Goal: Register for event/course

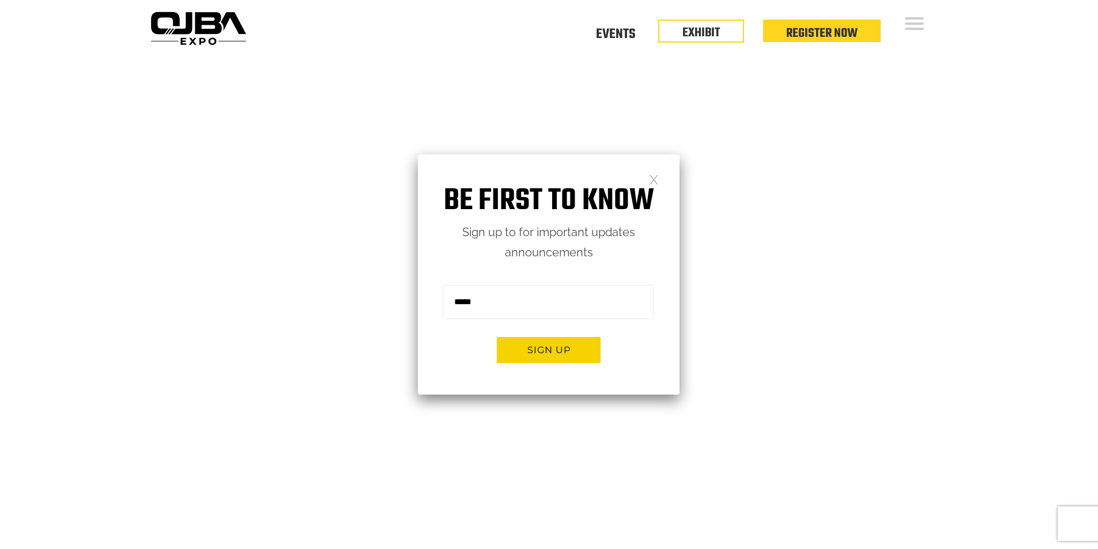
click at [653, 182] on link at bounding box center [654, 179] width 10 height 10
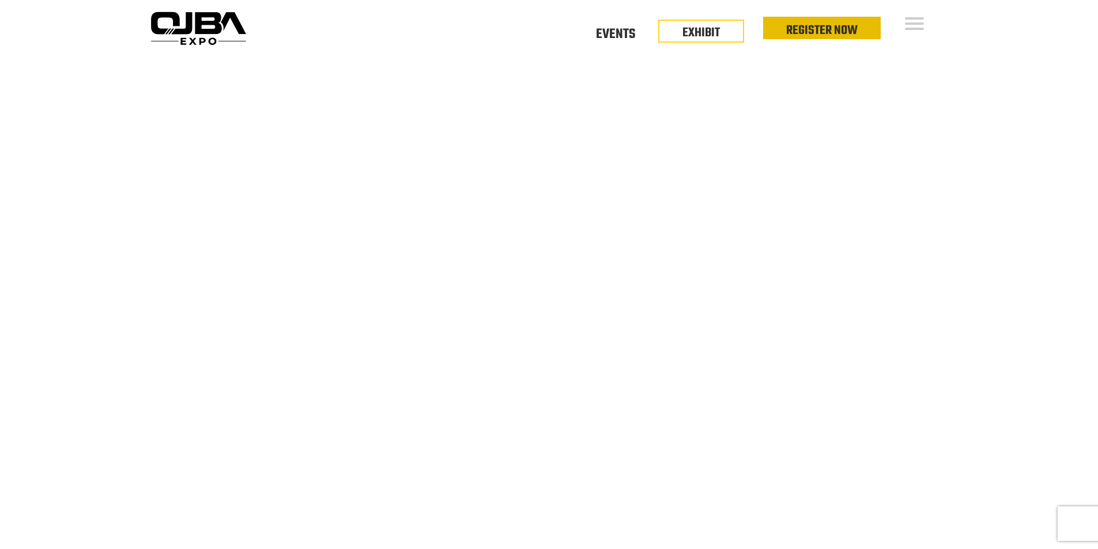
click at [839, 21] on link "Register Now" at bounding box center [821, 31] width 71 height 20
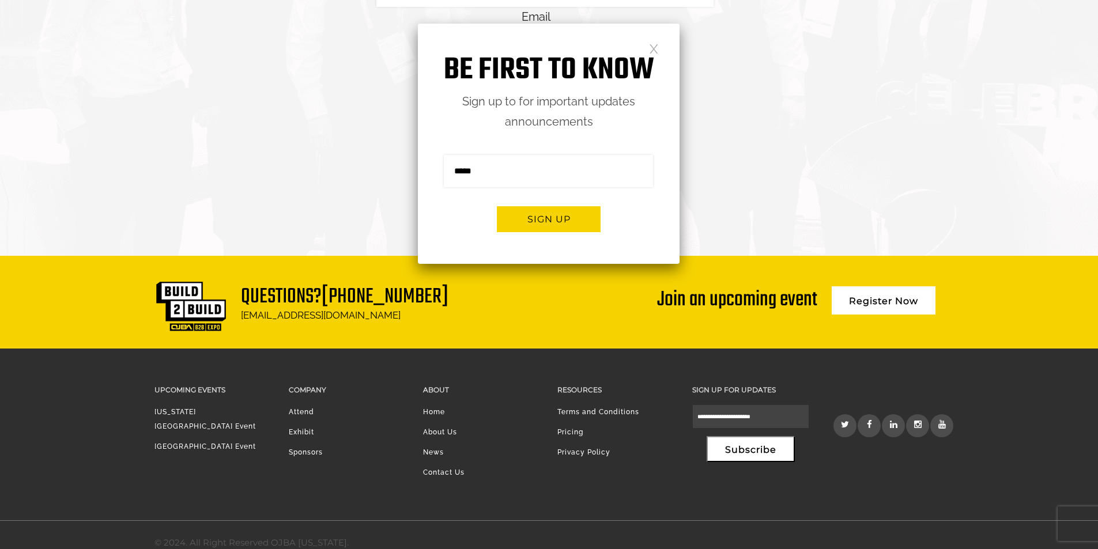
scroll to position [2784, 0]
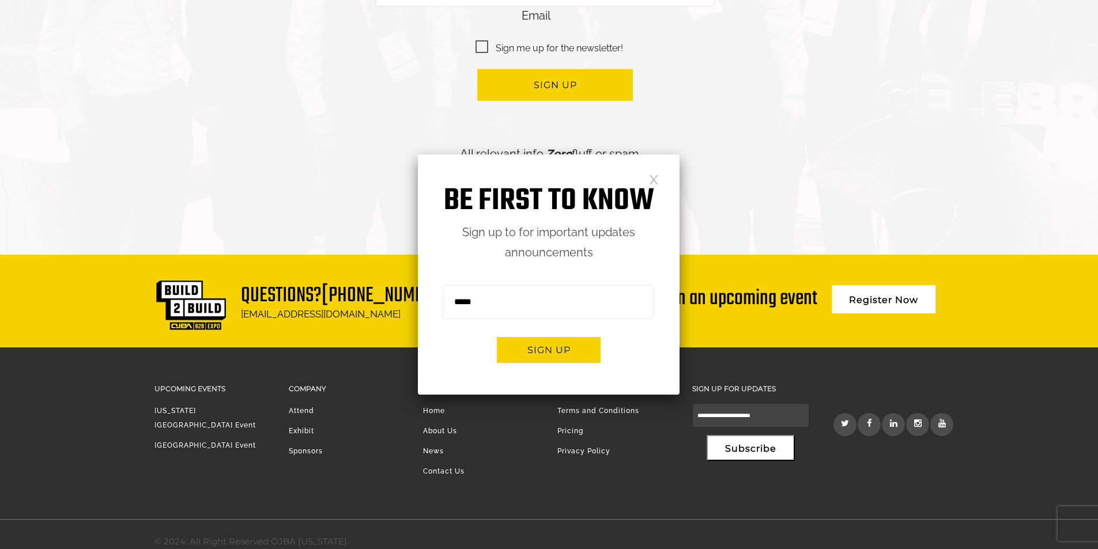
click at [658, 180] on link at bounding box center [654, 179] width 10 height 10
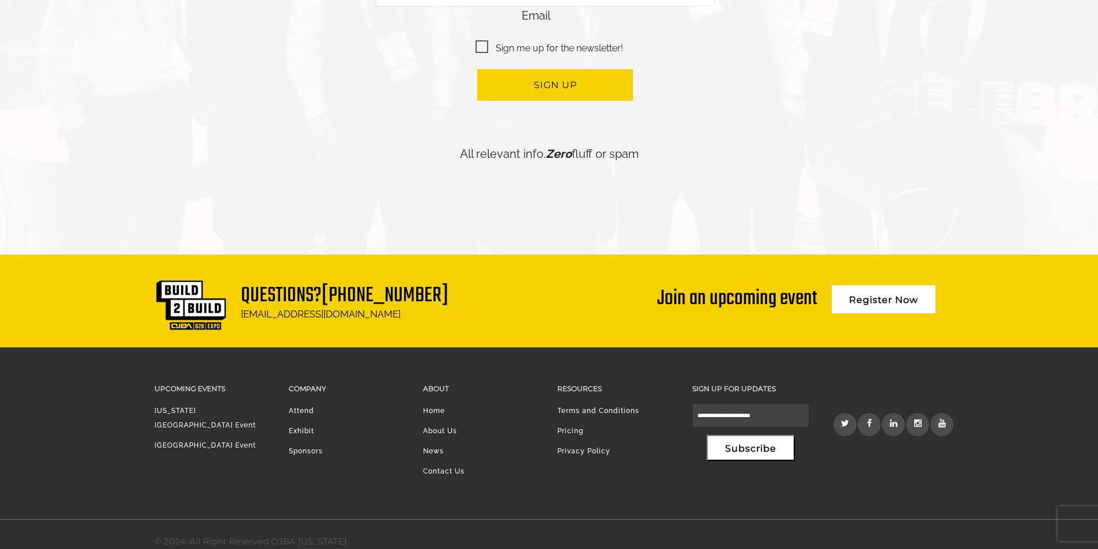
scroll to position [0, 0]
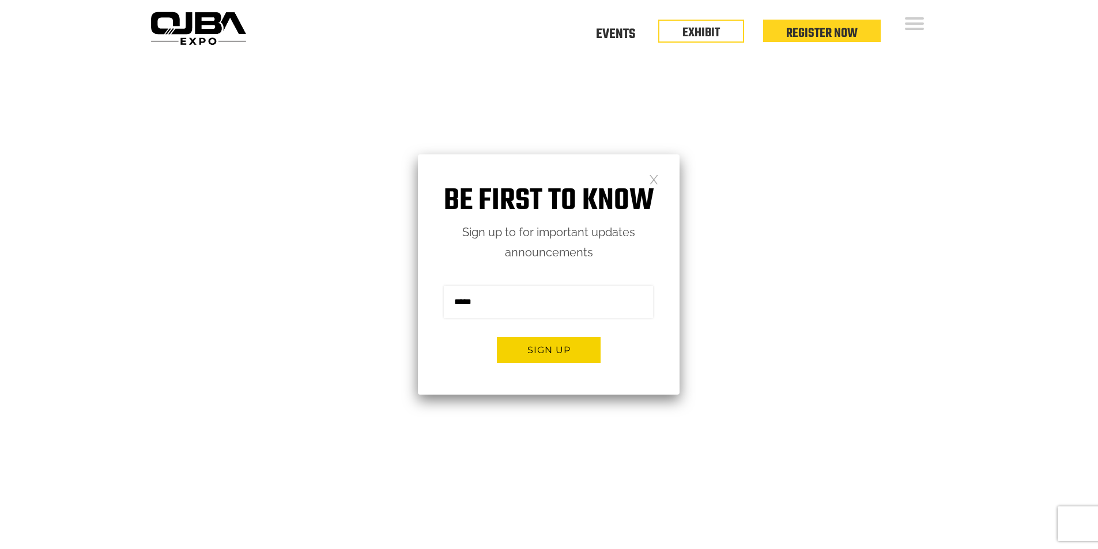
click at [823, 46] on div "Floor Plan Floor Plan Events Floor Plan EXHIBIT Register Now" at bounding box center [602, 28] width 702 height 56
click at [812, 32] on link "Register Now" at bounding box center [821, 31] width 71 height 20
